Goal: Find specific page/section

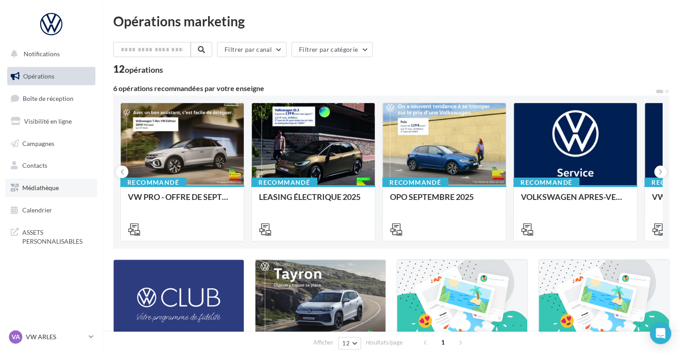
click at [48, 189] on span "Médiathèque" at bounding box center [40, 188] width 37 height 8
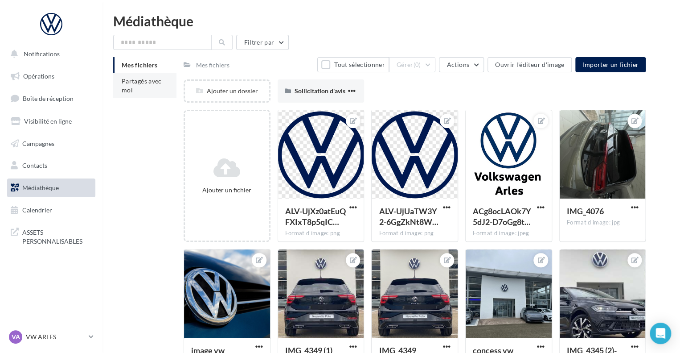
click at [149, 80] on span "Partagés avec moi" at bounding box center [142, 85] width 40 height 16
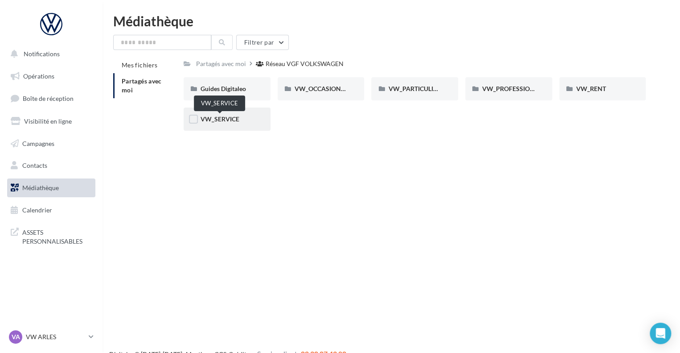
click at [234, 120] on span "VW_SERVICE" at bounding box center [220, 119] width 39 height 8
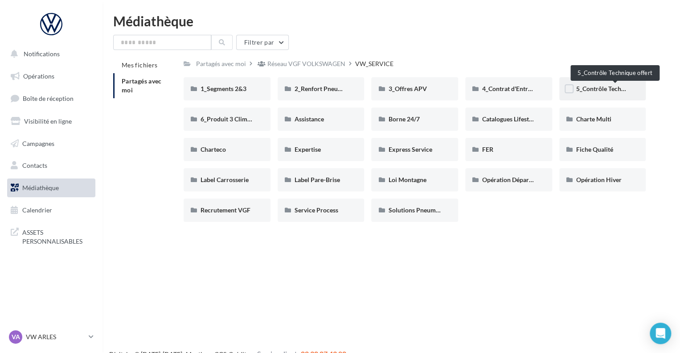
click at [608, 91] on span "5_Contrôle Technique offert" at bounding box center [615, 89] width 78 height 8
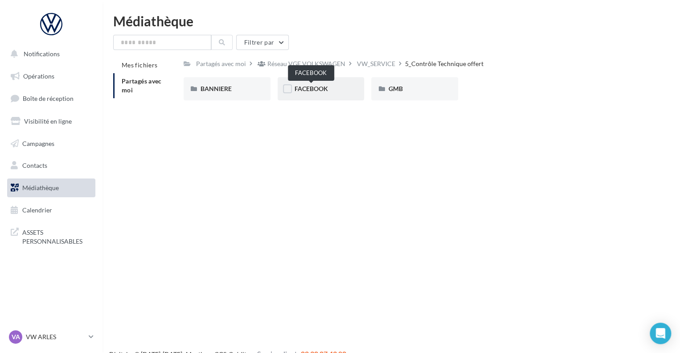
click at [315, 88] on span "FACEBOOK" at bounding box center [311, 89] width 33 height 8
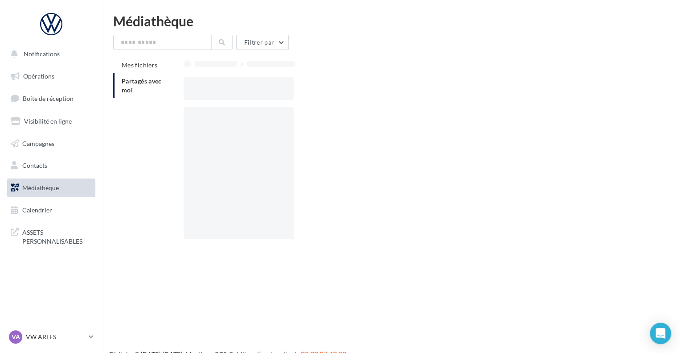
click at [315, 88] on div at bounding box center [418, 88] width 469 height 23
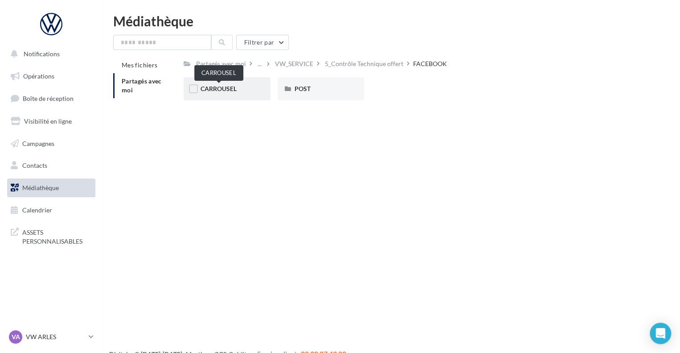
click at [228, 90] on span "CARROUSEL" at bounding box center [219, 89] width 36 height 8
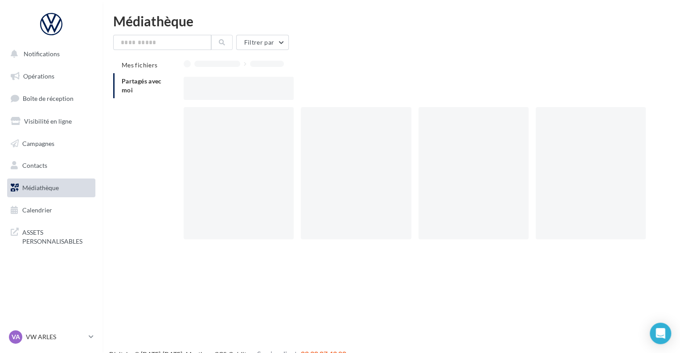
click at [228, 90] on div at bounding box center [239, 88] width 110 height 23
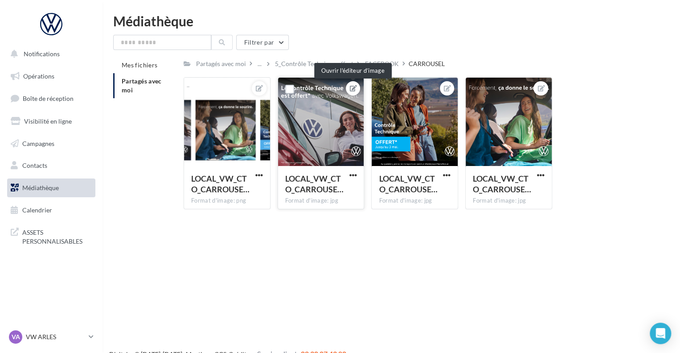
click at [357, 85] on icon at bounding box center [353, 88] width 7 height 6
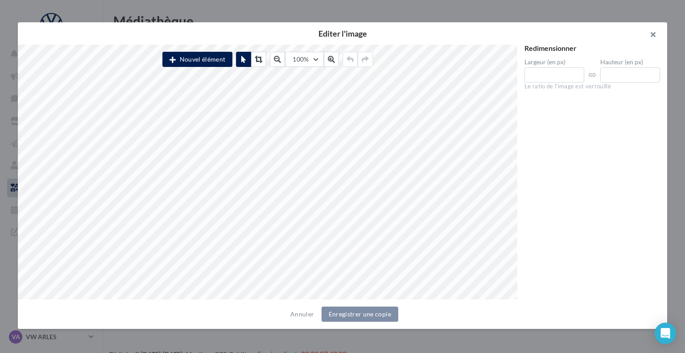
click at [653, 34] on button "button" at bounding box center [649, 35] width 36 height 27
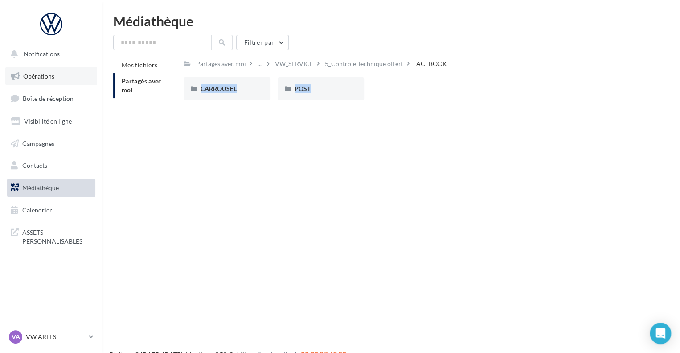
click at [66, 70] on link "Opérations" at bounding box center [51, 76] width 92 height 19
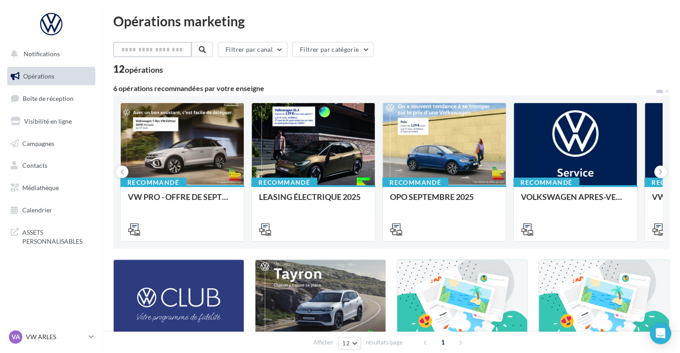
click at [156, 50] on input "text" at bounding box center [152, 49] width 78 height 15
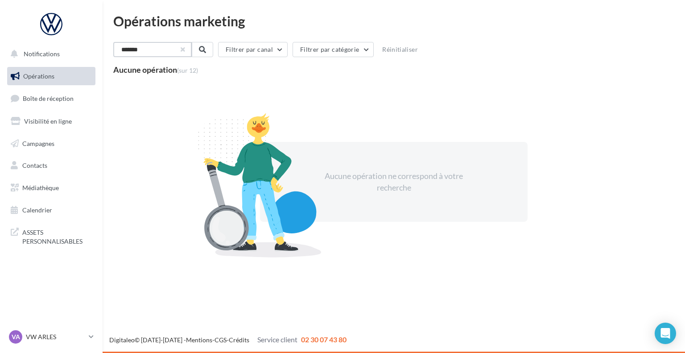
type input "*******"
click at [184, 49] on button "button" at bounding box center [182, 50] width 4 height 4
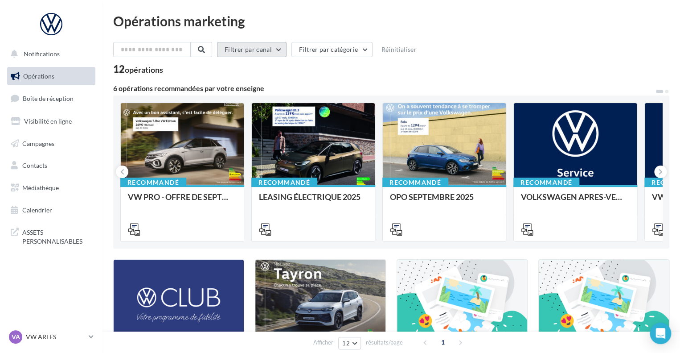
click at [261, 51] on button "Filtrer par canal" at bounding box center [252, 49] width 70 height 15
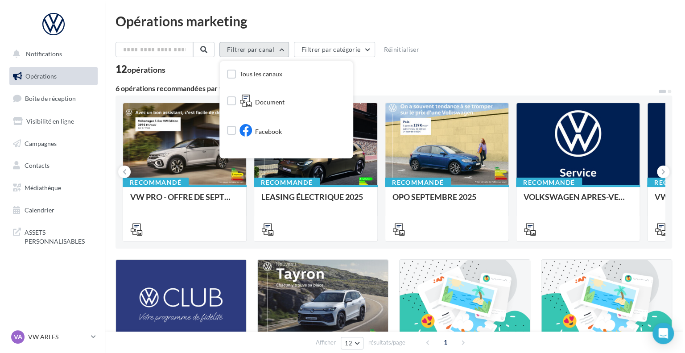
scroll to position [37, 0]
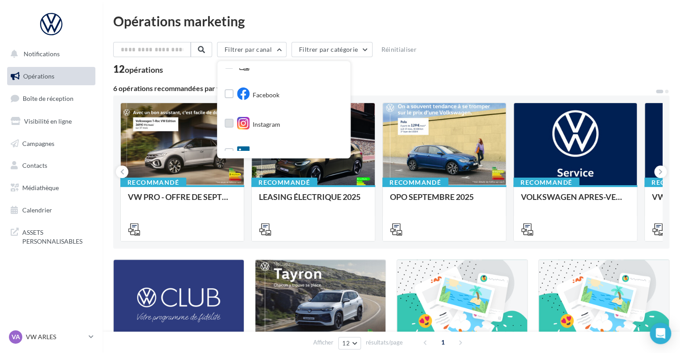
click at [234, 126] on label at bounding box center [229, 123] width 9 height 9
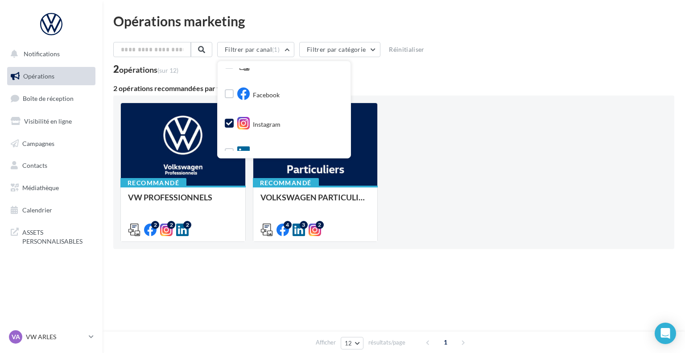
click at [476, 199] on div "Recommandé VW PROFESSIONNELS Retrouver les supports pour le VW Pro via la "Médi…" at bounding box center [393, 172] width 547 height 139
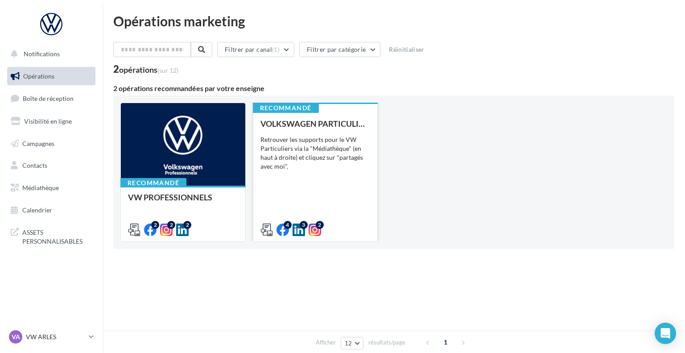
click at [310, 169] on div "Retrouver les supports pour le VW Particuliers via la "Médiathèque" (en haut à …" at bounding box center [315, 153] width 110 height 36
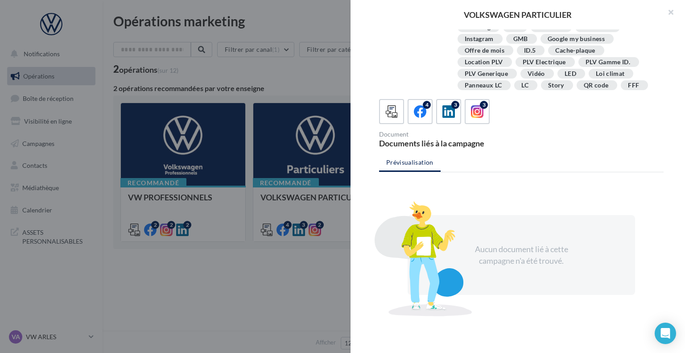
scroll to position [153, 0]
click at [471, 117] on span at bounding box center [477, 111] width 13 height 14
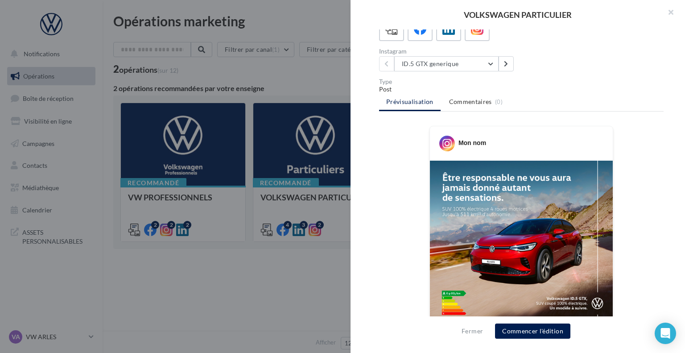
scroll to position [223, 0]
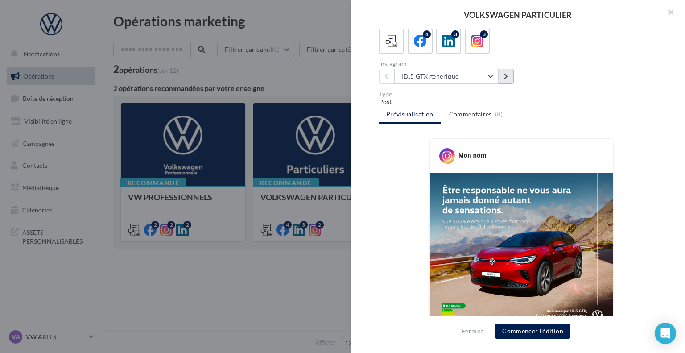
click at [502, 73] on button at bounding box center [505, 76] width 15 height 15
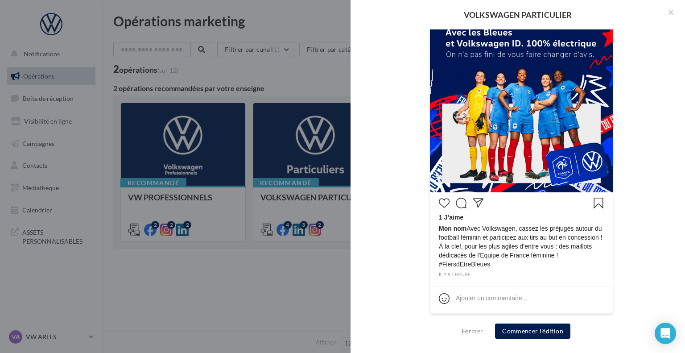
scroll to position [200, 0]
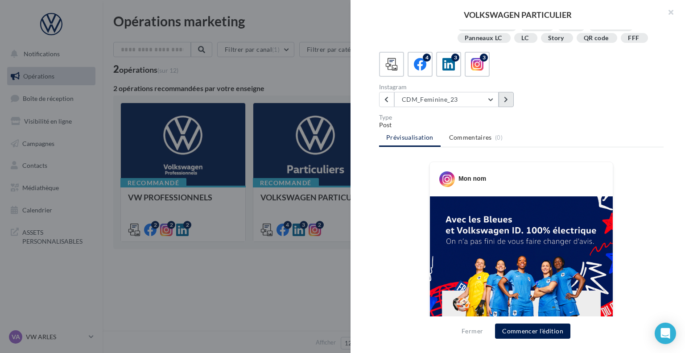
click at [505, 104] on button at bounding box center [505, 99] width 15 height 15
